Goal: Download file/media

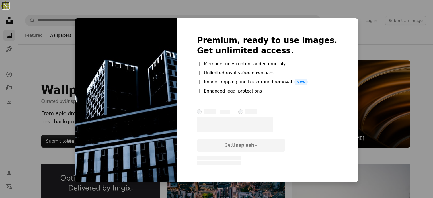
scroll to position [1482, 0]
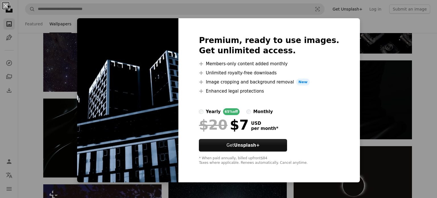
click at [346, 44] on div "An X shape Premium, ready to use images. Get unlimited access. A plus sign Memb…" at bounding box center [218, 99] width 437 height 198
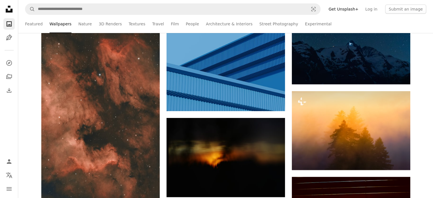
scroll to position [2230, 0]
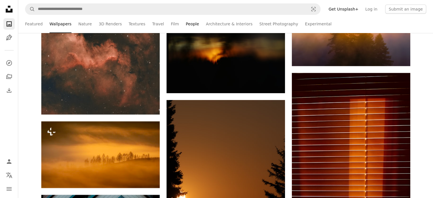
click at [186, 23] on link "People" at bounding box center [192, 24] width 13 height 18
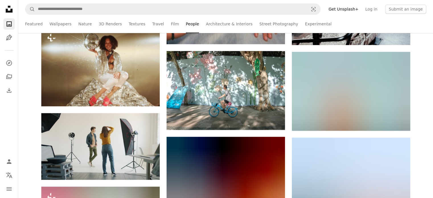
scroll to position [396, 0]
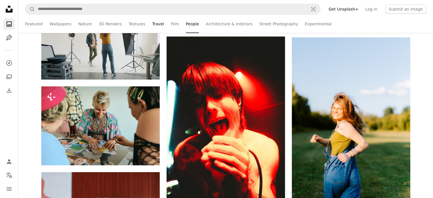
click at [152, 25] on link "Travel" at bounding box center [158, 24] width 12 height 18
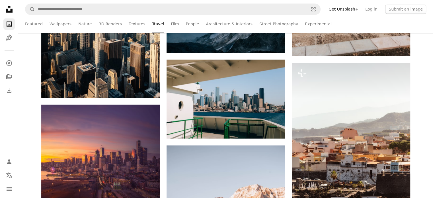
scroll to position [1022, 0]
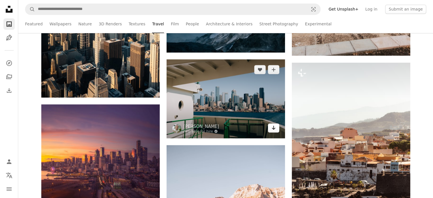
click at [274, 124] on icon "Arrow pointing down" at bounding box center [273, 127] width 5 height 7
